Goal: Use online tool/utility: Utilize a website feature to perform a specific function

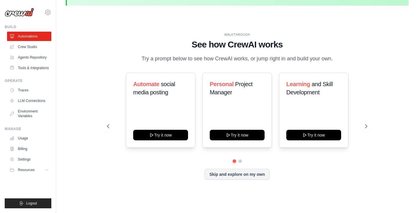
scroll to position [21, 0]
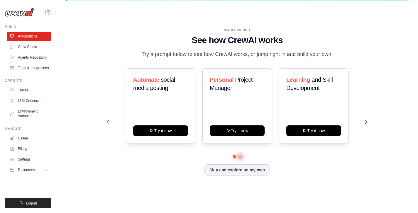
click at [241, 158] on button at bounding box center [240, 156] width 5 height 5
click at [232, 157] on button at bounding box center [234, 156] width 4 height 4
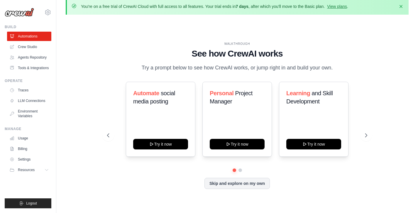
scroll to position [0, 0]
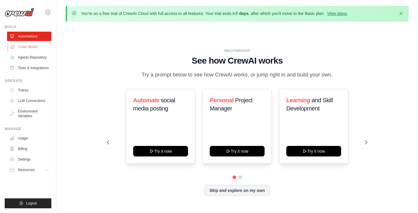
click at [34, 47] on link "Crew Studio" at bounding box center [30, 46] width 44 height 9
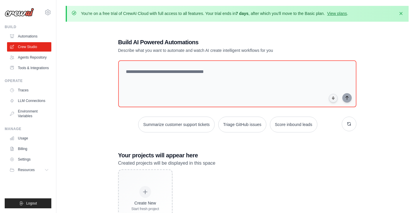
scroll to position [32, 0]
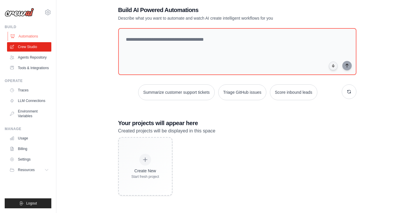
click at [25, 38] on link "Automations" at bounding box center [30, 36] width 44 height 9
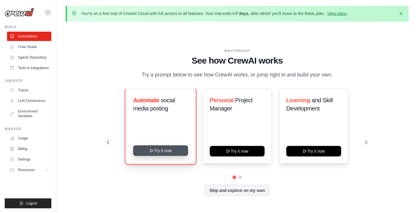
click at [167, 150] on button "Try it now" at bounding box center [160, 150] width 55 height 11
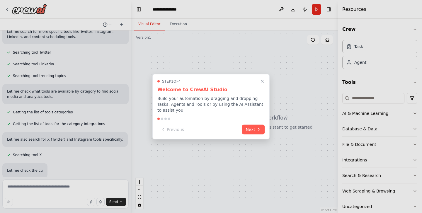
scroll to position [154, 0]
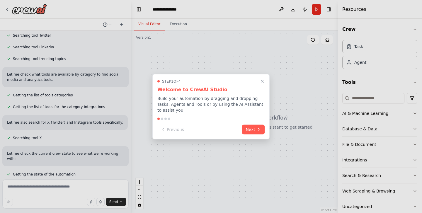
click at [409, 130] on div at bounding box center [211, 106] width 422 height 213
click at [410, 129] on div at bounding box center [211, 106] width 422 height 213
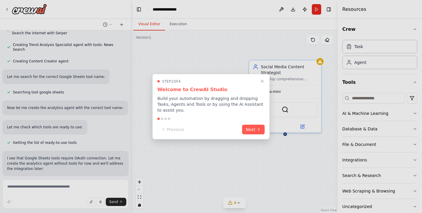
scroll to position [415, 0]
